Goal: Task Accomplishment & Management: Complete application form

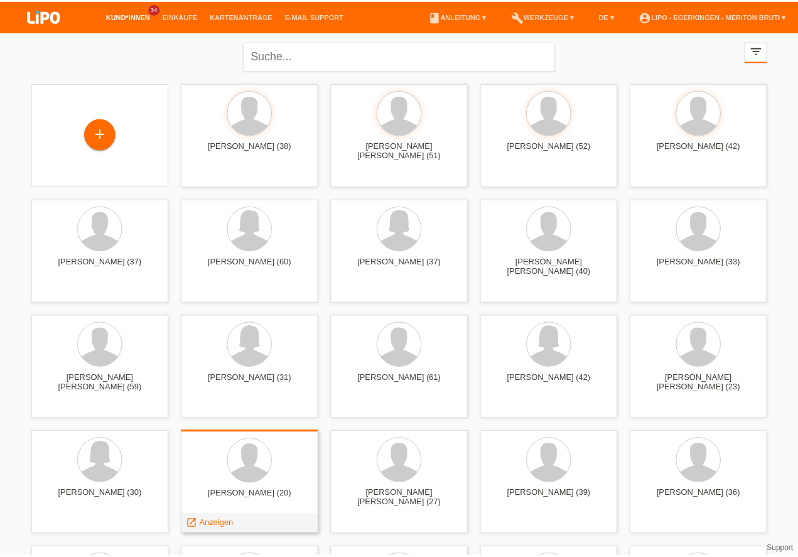
scroll to position [143, 0]
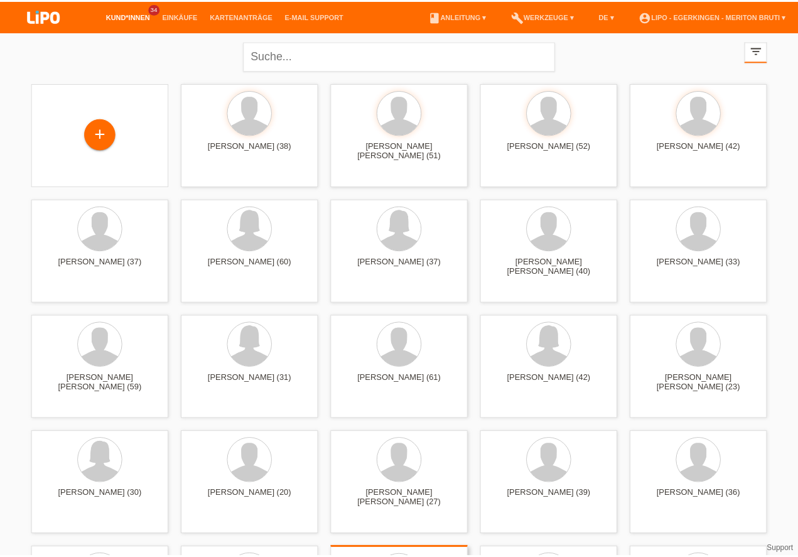
scroll to position [286, 0]
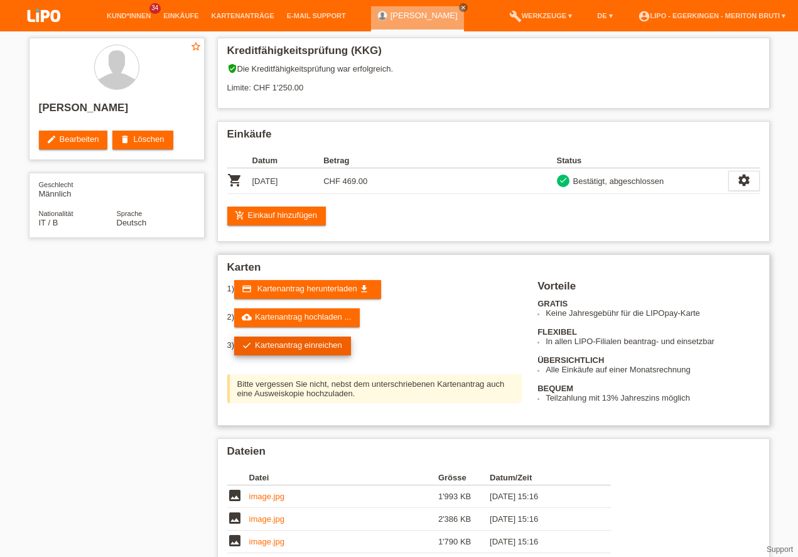
click at [317, 351] on link "check Kartenantrag einreichen" at bounding box center [292, 345] width 117 height 19
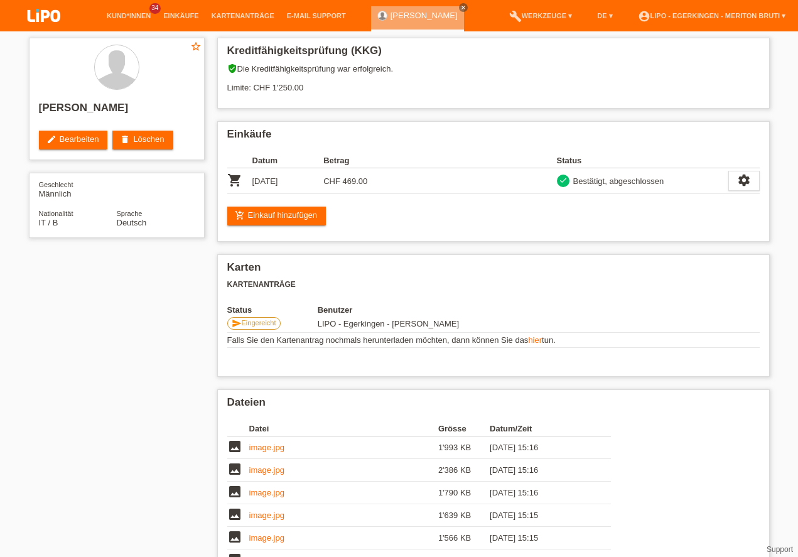
click at [129, 16] on link "Kund*innen" at bounding box center [128, 16] width 56 height 8
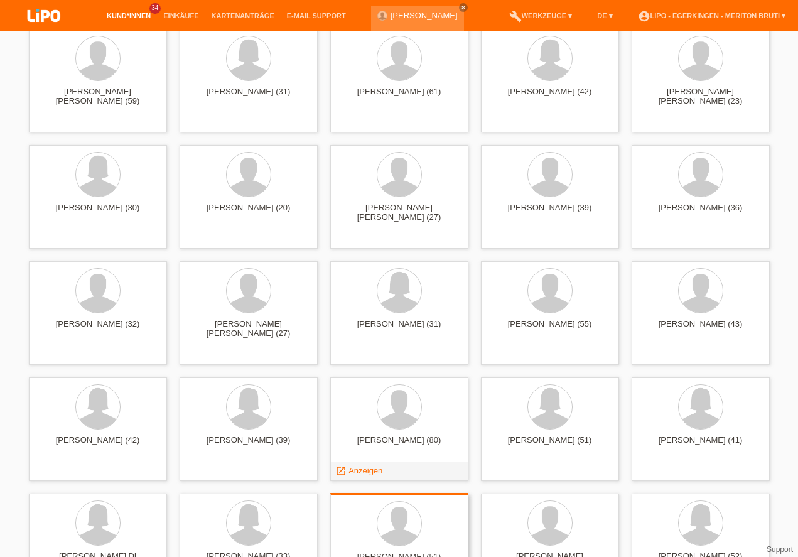
scroll to position [358, 0]
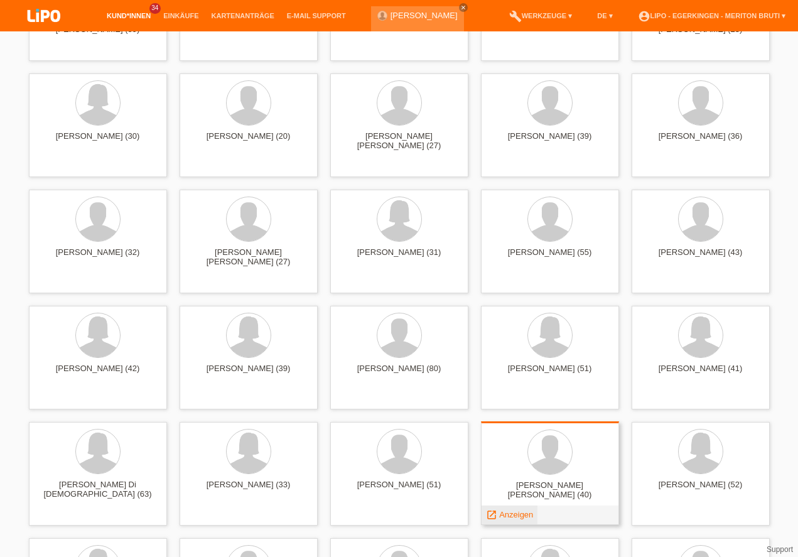
click at [513, 512] on span "Anzeigen" at bounding box center [516, 514] width 34 height 9
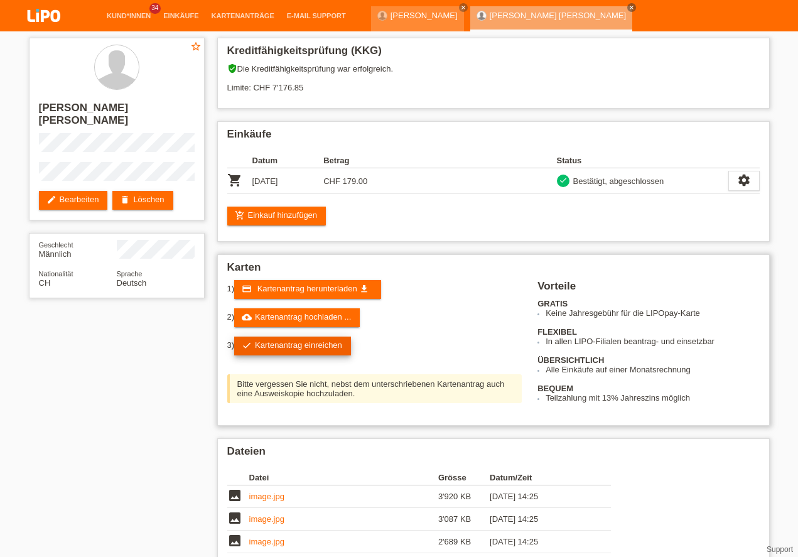
click at [282, 343] on link "check Kartenantrag einreichen" at bounding box center [292, 345] width 117 height 19
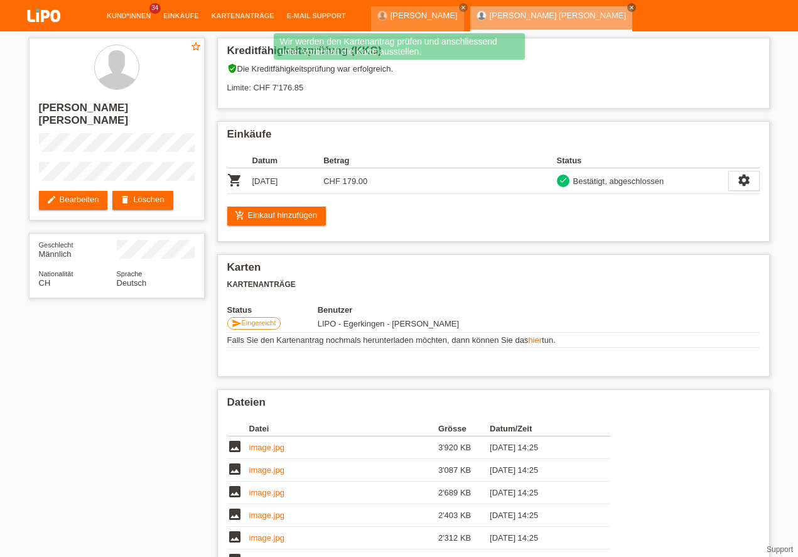
click at [114, 9] on li "Kund*innen 34" at bounding box center [128, 16] width 56 height 32
click at [114, 19] on link "Kund*innen" at bounding box center [128, 16] width 56 height 8
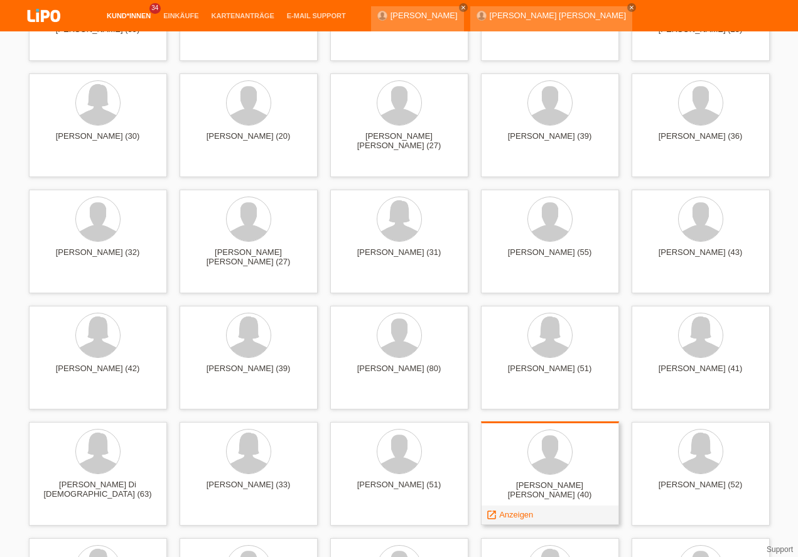
scroll to position [465, 0]
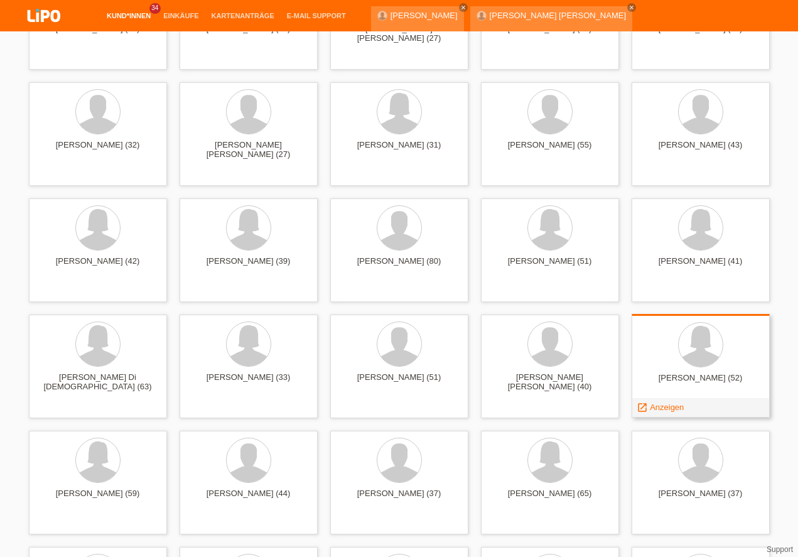
click at [655, 409] on span "Anzeigen" at bounding box center [666, 406] width 34 height 9
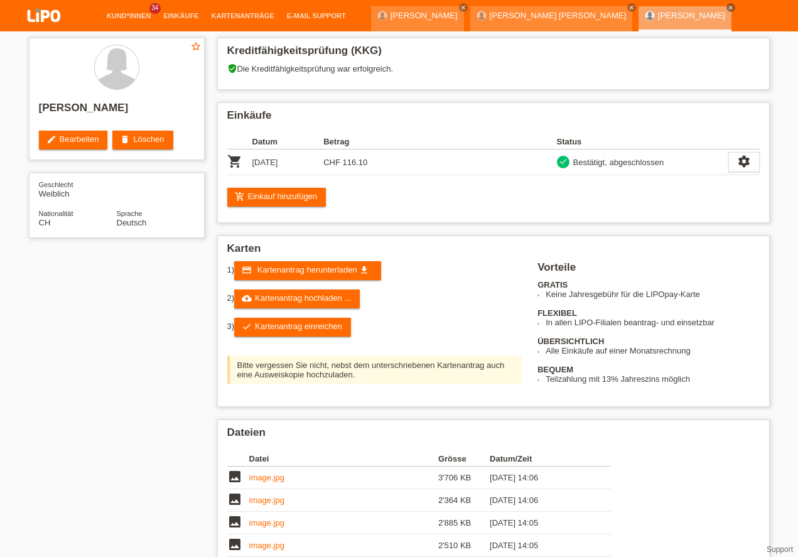
click at [300, 326] on link "check Kartenantrag einreichen" at bounding box center [292, 327] width 117 height 19
